Goal: Find specific page/section: Find specific page/section

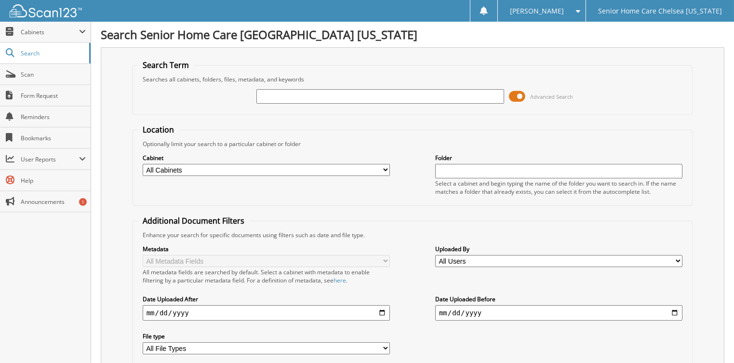
click at [273, 93] on input "text" at bounding box center [379, 96] width 247 height 14
type input "noheliz"
click at [511, 96] on span at bounding box center [517, 96] width 16 height 14
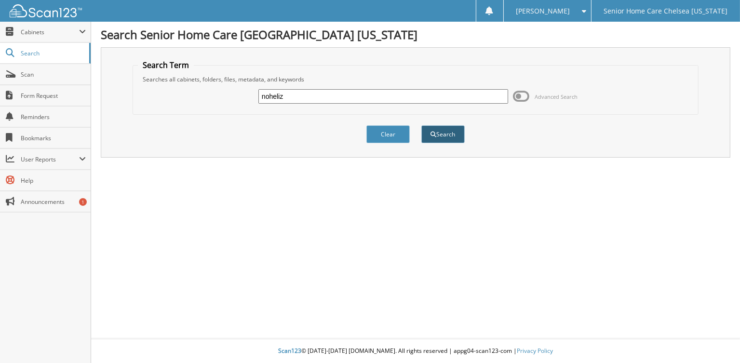
click at [451, 127] on button "Search" at bounding box center [442, 134] width 43 height 18
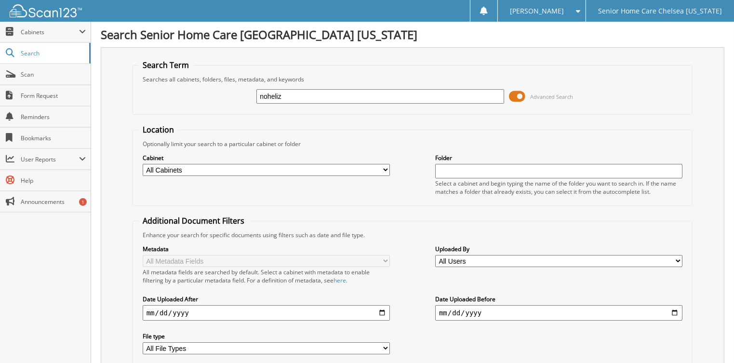
click at [515, 96] on span at bounding box center [517, 96] width 16 height 14
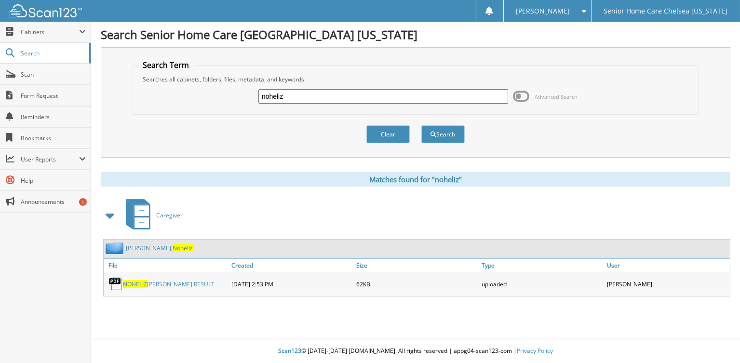
click at [136, 247] on link "Marinez, Noheliz" at bounding box center [159, 248] width 67 height 8
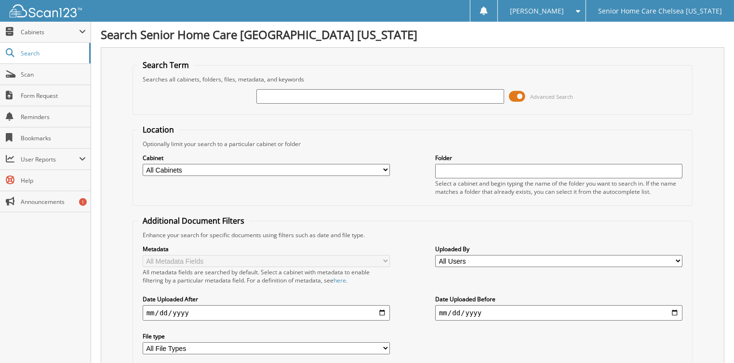
click at [285, 100] on input "text" at bounding box center [379, 96] width 247 height 14
type input "[PERSON_NAME]"
click at [517, 94] on span at bounding box center [517, 96] width 16 height 14
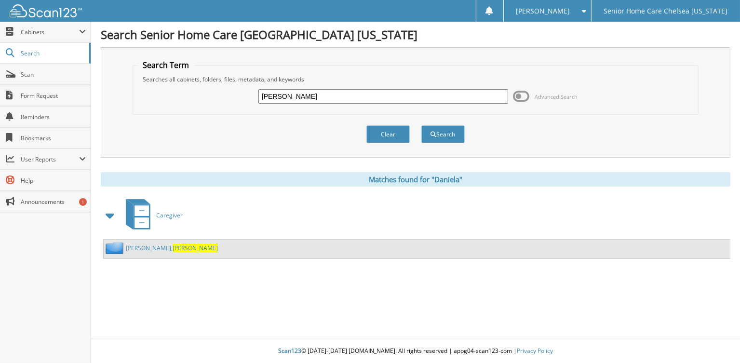
click at [140, 244] on link "Miranda, Daniela" at bounding box center [172, 248] width 92 height 8
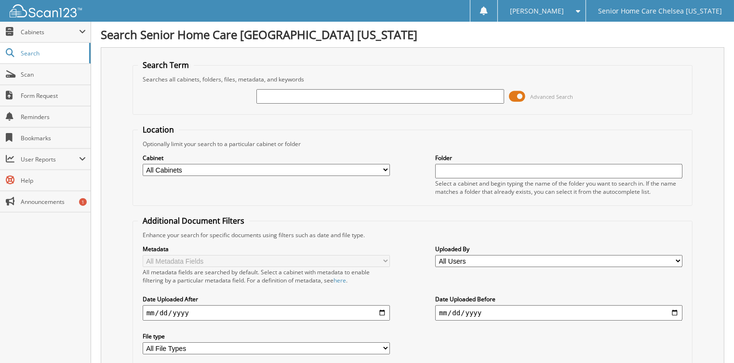
click at [278, 100] on input "text" at bounding box center [379, 96] width 247 height 14
type input "yessika"
click at [517, 98] on span at bounding box center [517, 96] width 16 height 14
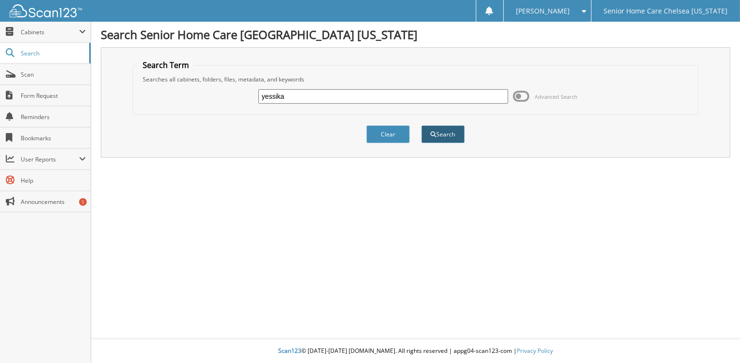
click at [434, 129] on button "Search" at bounding box center [442, 134] width 43 height 18
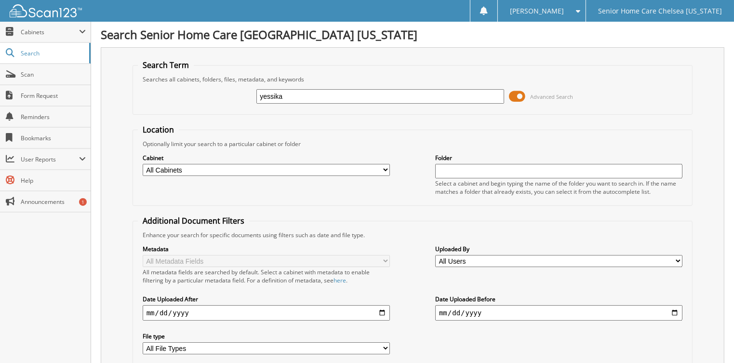
click at [521, 96] on span at bounding box center [517, 96] width 16 height 14
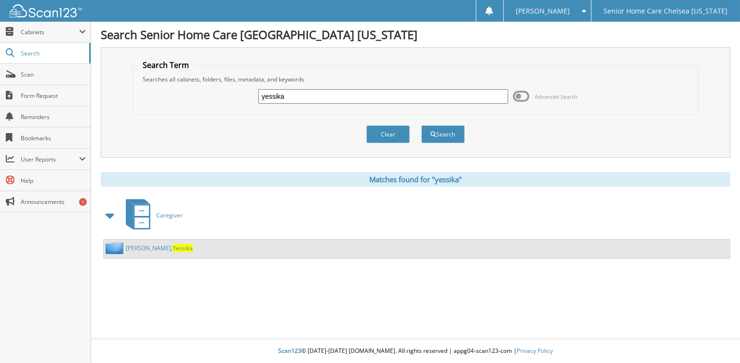
click at [148, 246] on link "Perez Amparo, Yessika" at bounding box center [159, 248] width 67 height 8
